Goal: Task Accomplishment & Management: Manage account settings

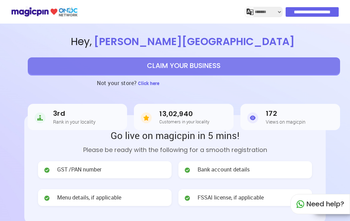
select select "*******"
click at [313, 11] on input "**********" at bounding box center [312, 12] width 53 height 10
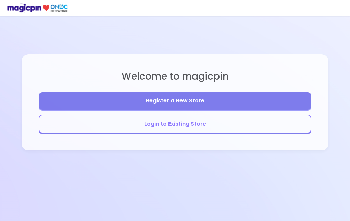
click at [184, 127] on button "Login to Existing Store" at bounding box center [175, 124] width 272 height 19
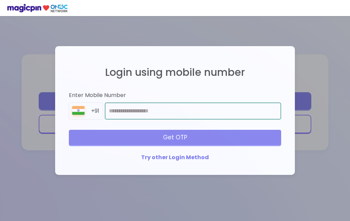
click at [150, 113] on input "number" at bounding box center [193, 111] width 176 height 17
click at [200, 112] on input "number" at bounding box center [193, 111] width 176 height 17
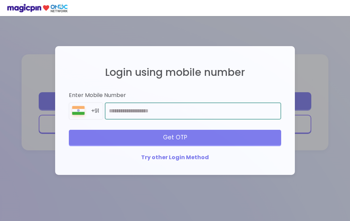
type input "**********"
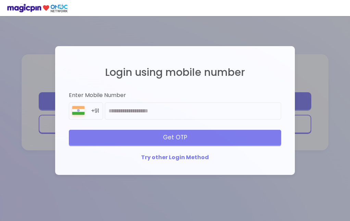
click at [208, 142] on div "Get OTP" at bounding box center [175, 137] width 212 height 15
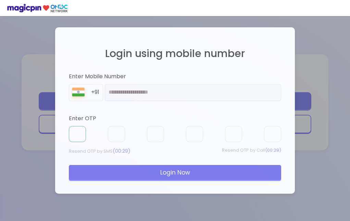
click at [81, 132] on input "text" at bounding box center [77, 134] width 17 height 16
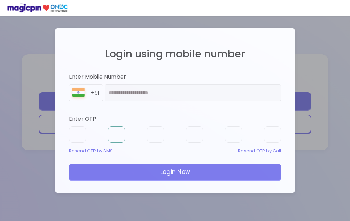
type input "*"
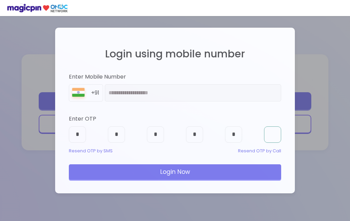
type input "*"
click at [235, 170] on div "Login Now" at bounding box center [175, 172] width 212 height 15
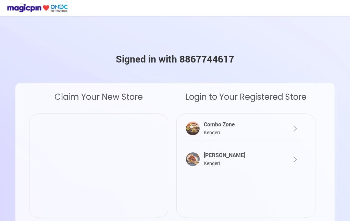
click at [283, 131] on div at bounding box center [288, 125] width 22 height 16
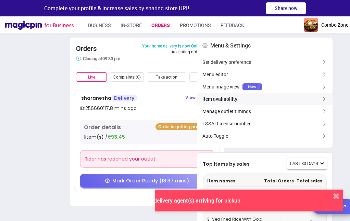
click at [237, 96] on div "Item availability" at bounding box center [264, 99] width 135 height 12
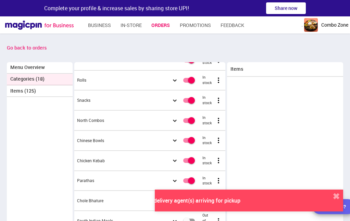
scroll to position [207, 0]
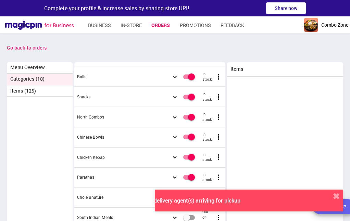
click at [172, 157] on span at bounding box center [174, 157] width 4 height 4
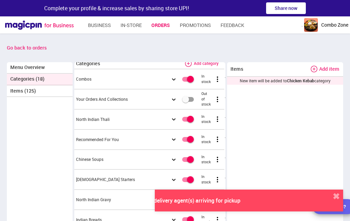
scroll to position [0, 1]
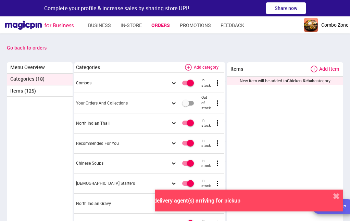
click at [173, 83] on span at bounding box center [173, 83] width 4 height 4
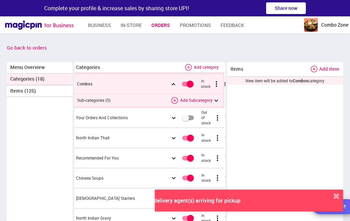
click at [172, 138] on span at bounding box center [173, 138] width 4 height 4
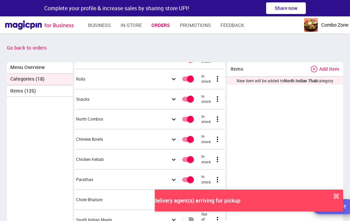
scroll to position [463, 1]
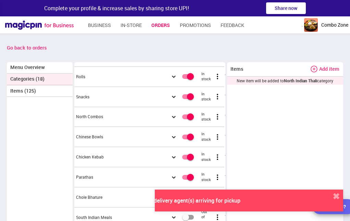
click at [331, 197] on button "✖" at bounding box center [336, 197] width 14 height 14
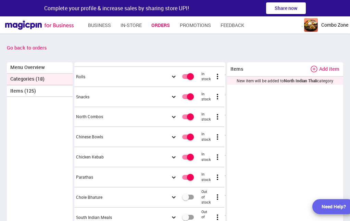
scroll to position [17, 0]
